Goal: Task Accomplishment & Management: Manage account settings

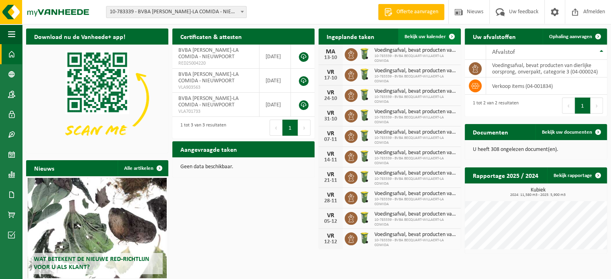
click at [422, 39] on span "Bekijk uw kalender" at bounding box center [425, 36] width 41 height 5
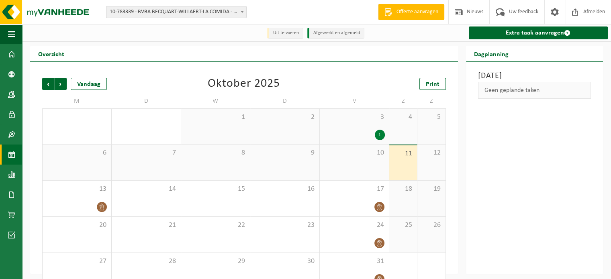
scroll to position [18, 0]
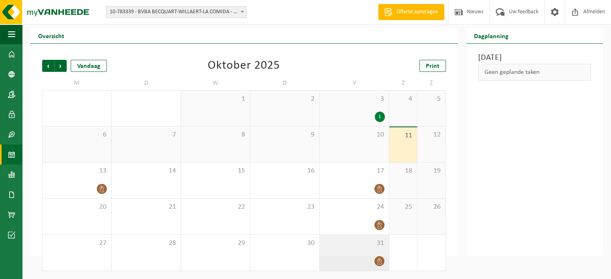
click at [358, 250] on div "31" at bounding box center [354, 253] width 69 height 36
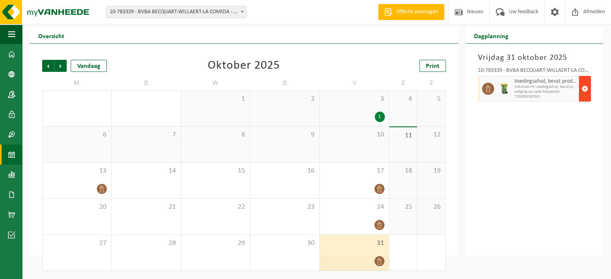
click at [585, 90] on span "button" at bounding box center [585, 89] width 6 height 16
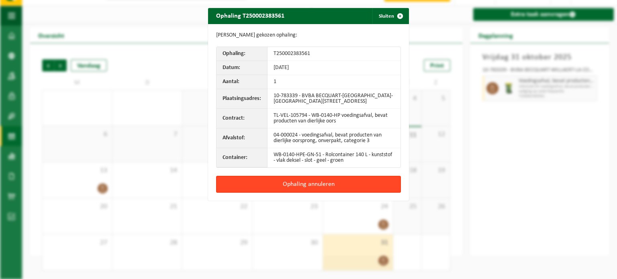
click at [327, 188] on button "Ophaling annuleren" at bounding box center [308, 184] width 185 height 17
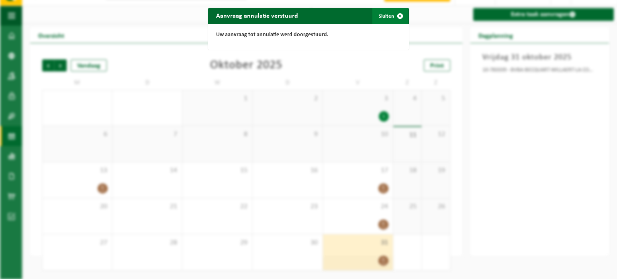
click at [383, 12] on button "Sluiten" at bounding box center [391, 16] width 36 height 16
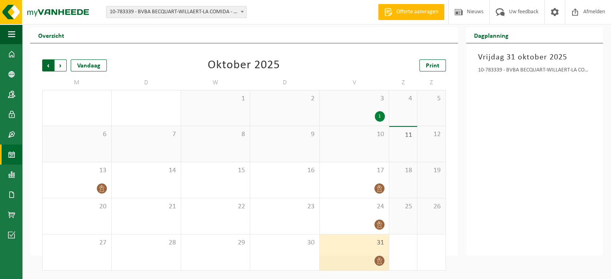
click at [59, 68] on span "Volgende" at bounding box center [61, 65] width 12 height 12
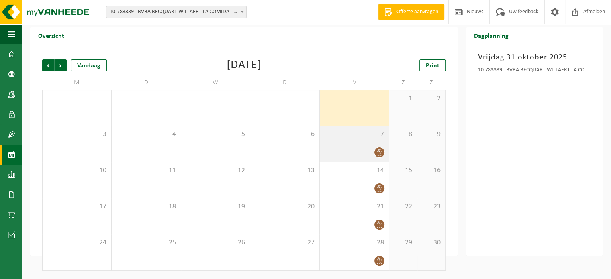
click at [345, 135] on span "7" at bounding box center [354, 134] width 61 height 9
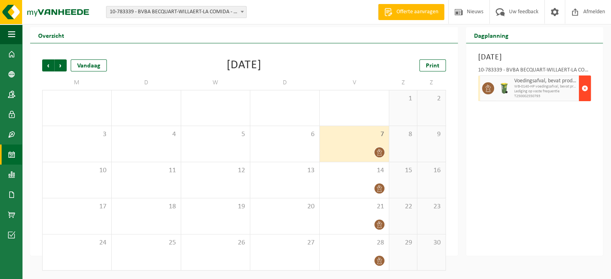
click at [581, 92] on button "button" at bounding box center [585, 89] width 12 height 26
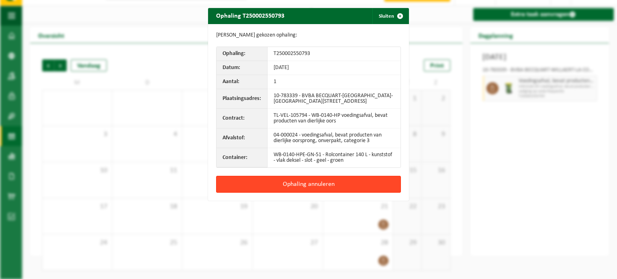
click at [341, 180] on button "Ophaling annuleren" at bounding box center [308, 184] width 185 height 17
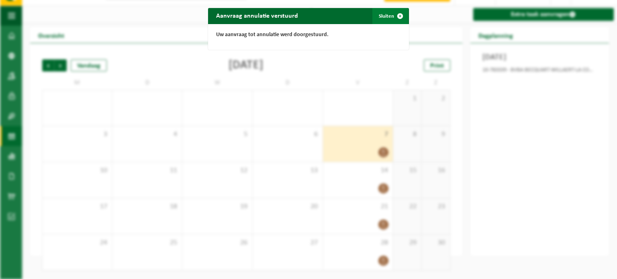
click at [380, 13] on button "Sluiten" at bounding box center [391, 16] width 36 height 16
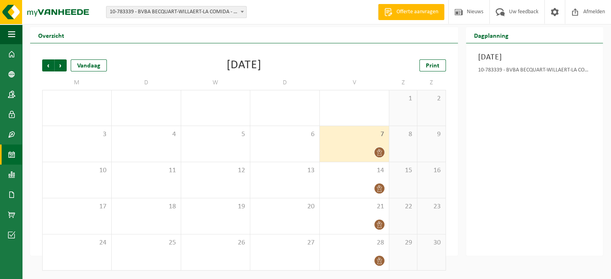
click at [542, 139] on div "[DATE] 10-783339 - BVBA BECQUART-WILLAERT-LA COMIDA - NIEUWPOORT" at bounding box center [534, 149] width 137 height 213
click at [344, 140] on div "7" at bounding box center [354, 144] width 69 height 36
